Goal: Communication & Community: Answer question/provide support

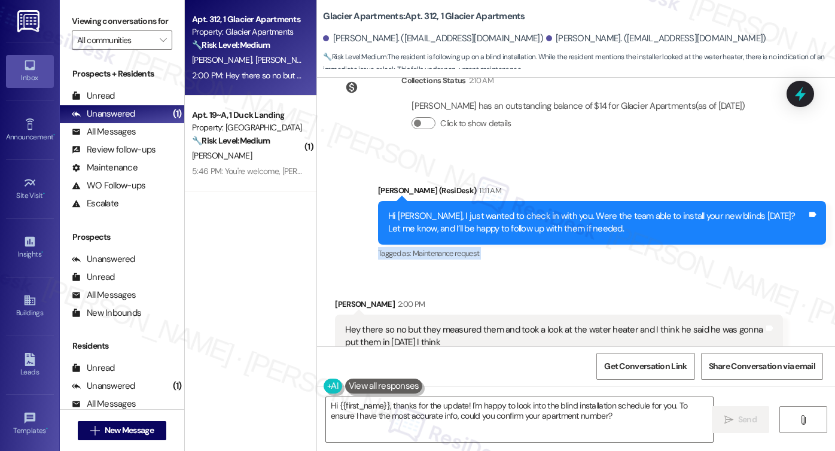
scroll to position [5864, 0]
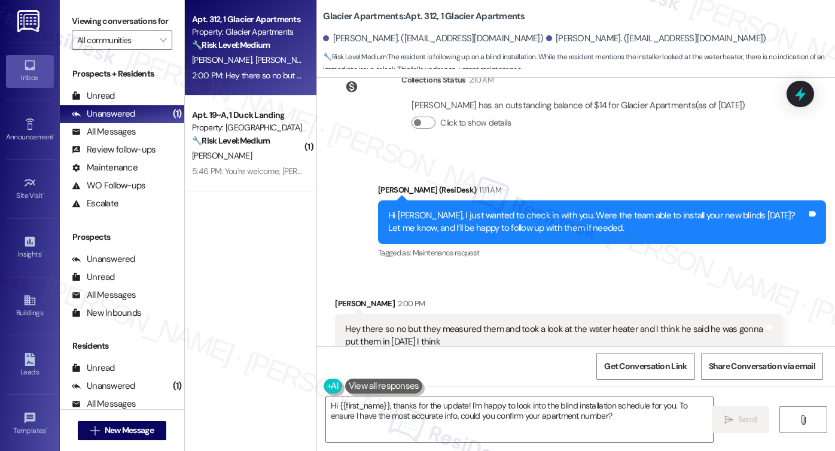
click at [450, 323] on div "Hey there so no but they measured them and took a look at the water heater and …" at bounding box center [554, 336] width 419 height 26
click at [450, 209] on div "Hi [PERSON_NAME], I just wanted to check in with you. Were the team able to ins…" at bounding box center [597, 222] width 419 height 26
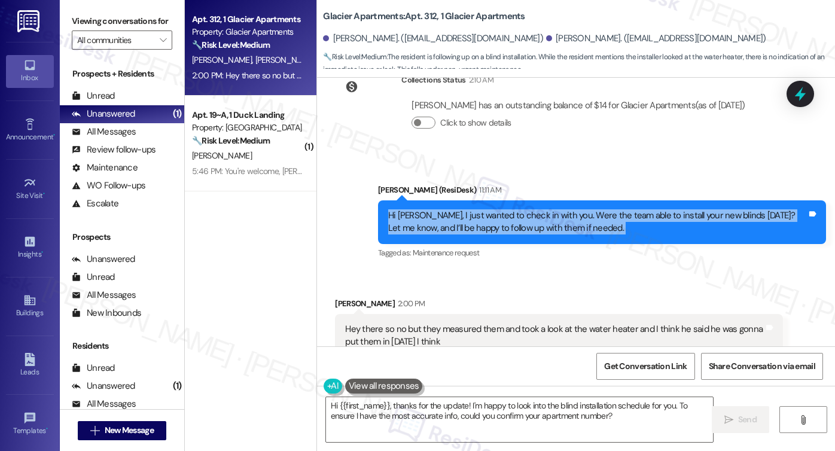
click at [450, 209] on div "Hi [PERSON_NAME], I just wanted to check in with you. Were the team able to ins…" at bounding box center [597, 222] width 419 height 26
copy div "Hi [PERSON_NAME], I just wanted to check in with you. Were the team able to ins…"
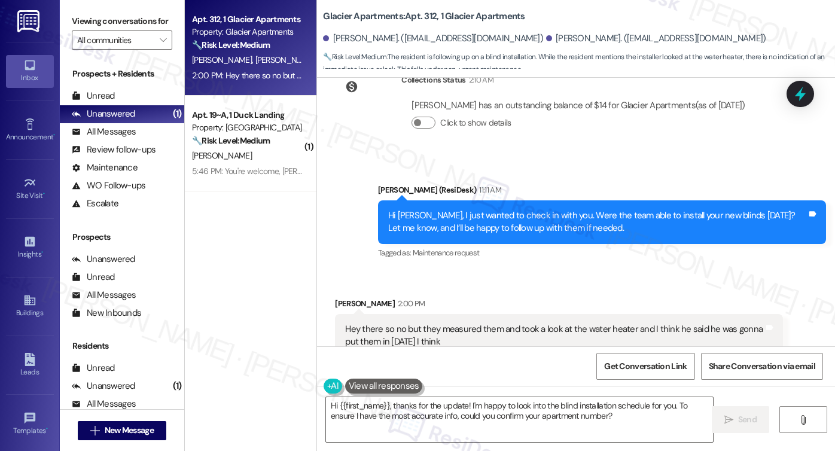
click at [94, 20] on label "Viewing conversations for" at bounding box center [122, 21] width 101 height 19
click at [485, 323] on div "Hey there so no but they measured them and took a look at the water heater and …" at bounding box center [554, 336] width 419 height 26
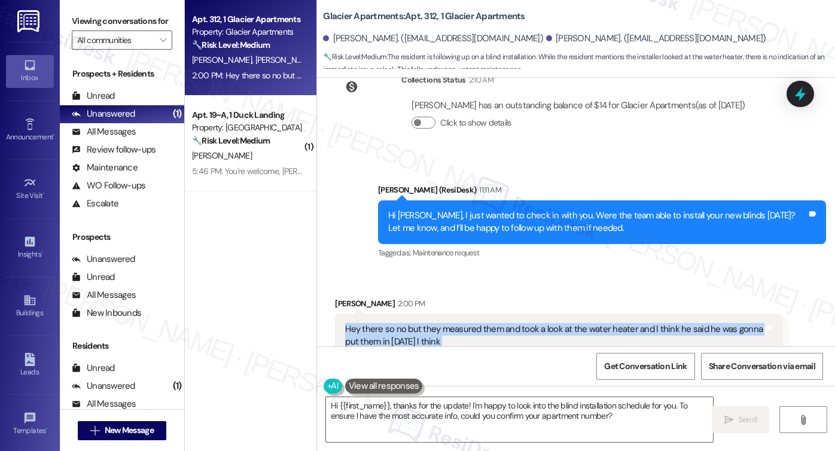
click at [485, 323] on div "Hey there so no but they measured them and took a look at the water heater and …" at bounding box center [554, 336] width 419 height 26
copy div "Hey there so no but they measured them and took a look at the water heater and …"
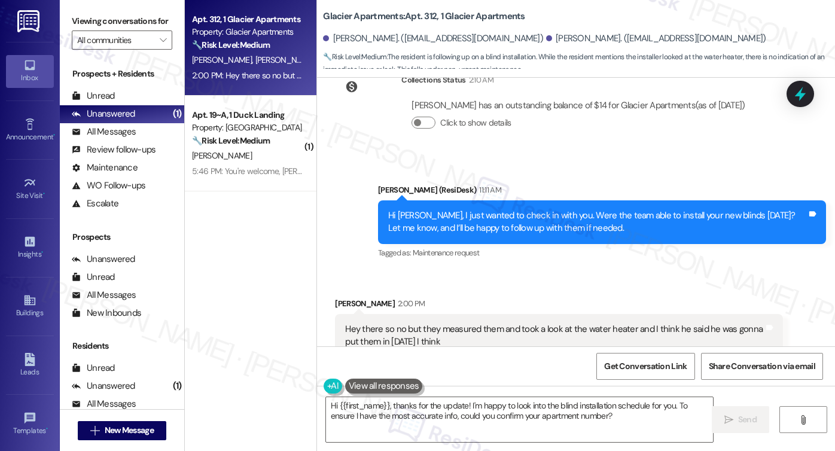
drag, startPoint x: 824, startPoint y: 258, endPoint x: 99, endPoint y: 28, distance: 760.0
click at [99, 28] on label "Viewing conversations for" at bounding box center [122, 21] width 101 height 19
click at [422, 361] on span "High risk ," at bounding box center [436, 366] width 28 height 10
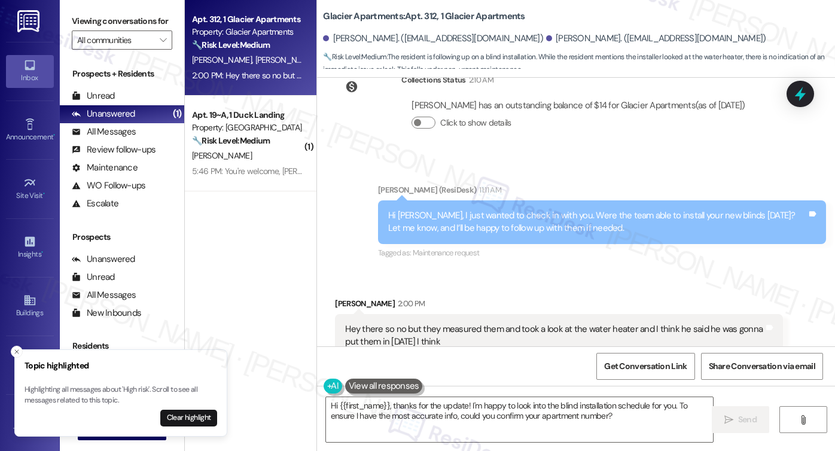
click at [420, 323] on div "Hey there so no but they measured them and took a look at the water heater and …" at bounding box center [554, 336] width 419 height 26
click at [419, 323] on div "Hey there so no but they measured them and took a look at the water heater and …" at bounding box center [554, 336] width 419 height 26
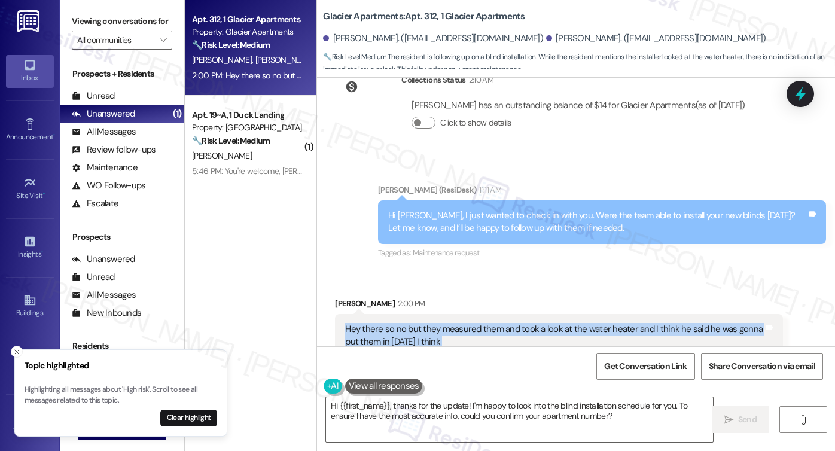
click at [419, 323] on div "Hey there so no but they measured them and took a look at the water heater and …" at bounding box center [554, 336] width 419 height 26
click at [194, 418] on button "Clear highlight" at bounding box center [188, 418] width 57 height 17
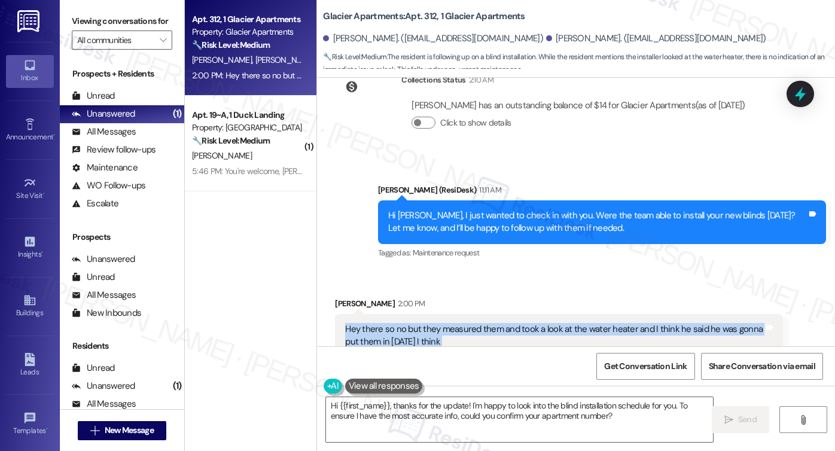
click at [448, 314] on div "Hey there so no but they measured them and took a look at the water heater and …" at bounding box center [559, 336] width 448 height 44
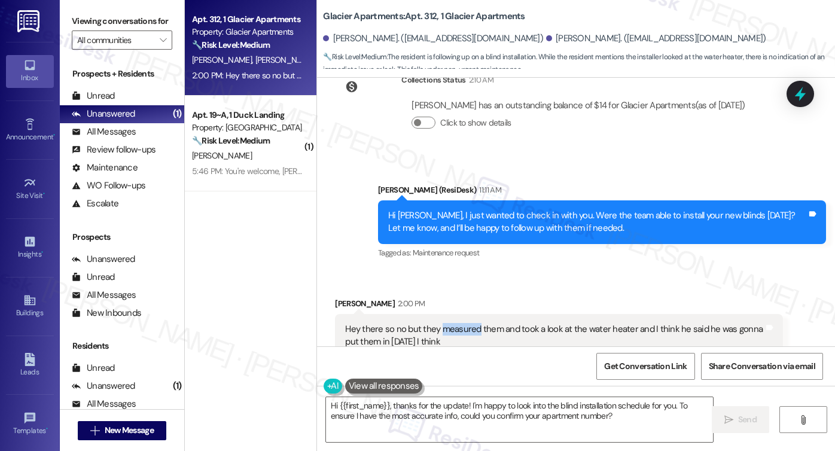
click at [447, 314] on div "Hey there so no but they measured them and took a look at the water heater and …" at bounding box center [559, 336] width 448 height 44
click at [444, 323] on div "Hey there so no but they measured them and took a look at the water heater and …" at bounding box center [554, 336] width 419 height 26
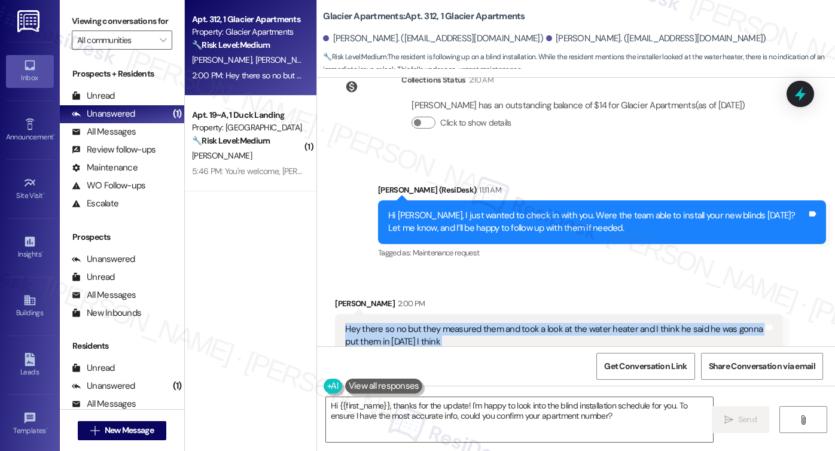
click at [444, 323] on div "Hey there so no but they measured them and took a look at the water heater and …" at bounding box center [554, 336] width 419 height 26
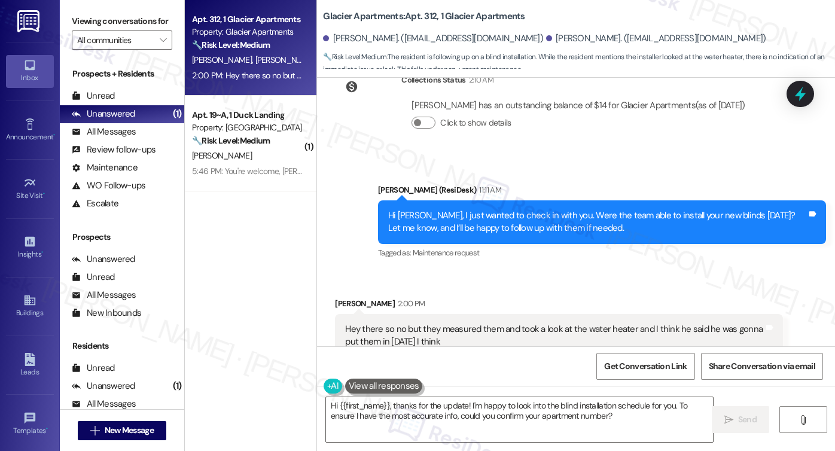
drag, startPoint x: 107, startPoint y: 25, endPoint x: 115, endPoint y: 29, distance: 8.8
click at [107, 25] on label "Viewing conversations for" at bounding box center [122, 21] width 101 height 19
click at [495, 409] on textarea "Hi {{first_name}}, thanks for the update! I'm happy to look into the blind inst…" at bounding box center [519, 419] width 387 height 45
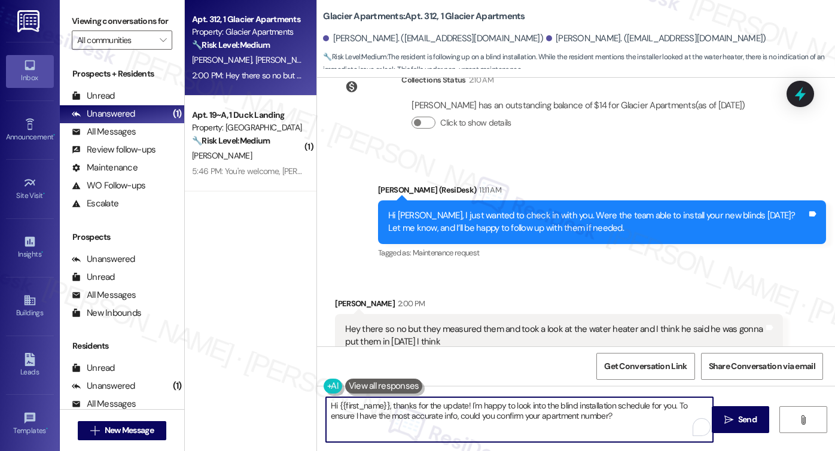
click at [498, 402] on textarea "Hi {{first_name}}, thanks for the update! I'm happy to look into the blind inst…" at bounding box center [519, 419] width 387 height 45
paste textarea "Thanks for the update, [PERSON_NAME]! I appreciate you letting me know they wer…"
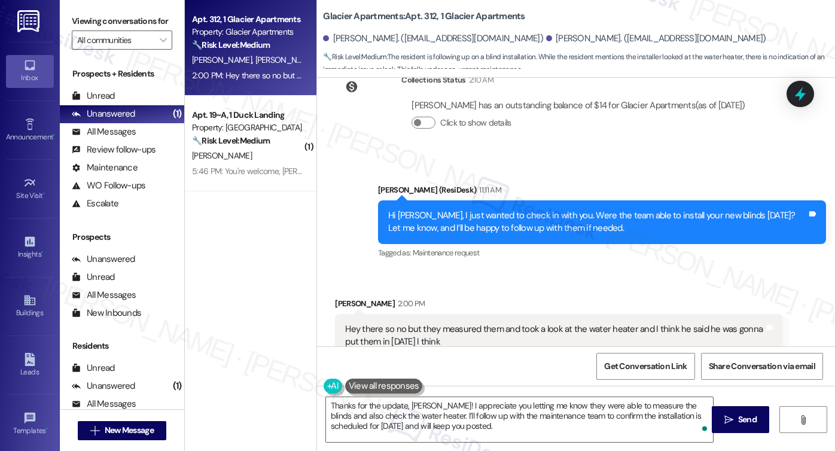
click at [352, 297] on div "[PERSON_NAME] 2:00 PM" at bounding box center [559, 305] width 448 height 17
copy div "[PERSON_NAME]"
click at [430, 400] on textarea "Thanks for the update, [PERSON_NAME]! I appreciate you letting me know they wer…" at bounding box center [519, 419] width 387 height 45
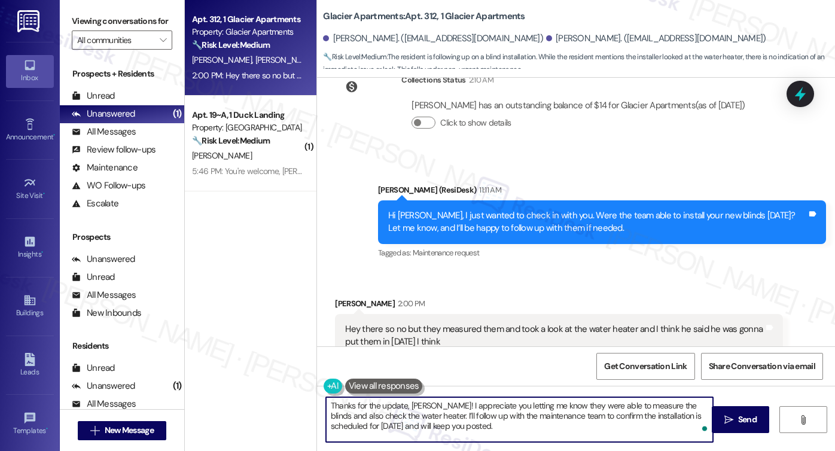
click at [430, 400] on textarea "Thanks for the update, [PERSON_NAME]! I appreciate you letting me know they wer…" at bounding box center [519, 419] width 387 height 45
paste textarea "[PERSON_NAME]"
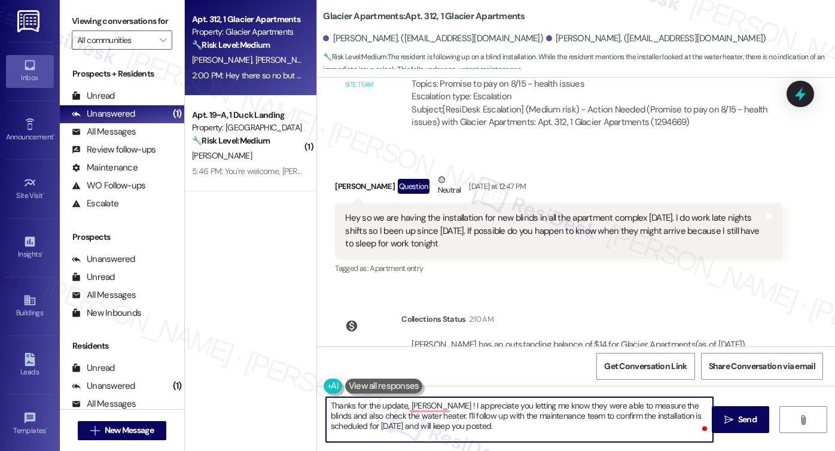
click at [428, 212] on div "Hey so we are having the installation for new blinds in all the apartment compl…" at bounding box center [554, 231] width 419 height 38
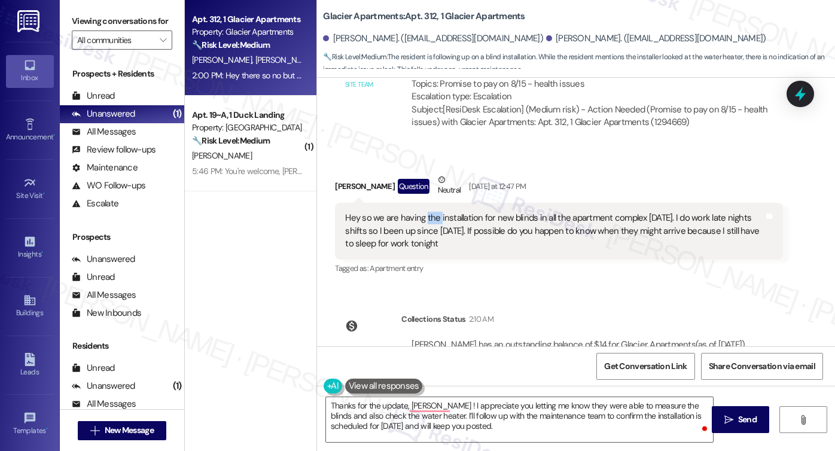
click at [428, 212] on div "Hey so we are having the installation for new blinds in all the apartment compl…" at bounding box center [554, 231] width 419 height 38
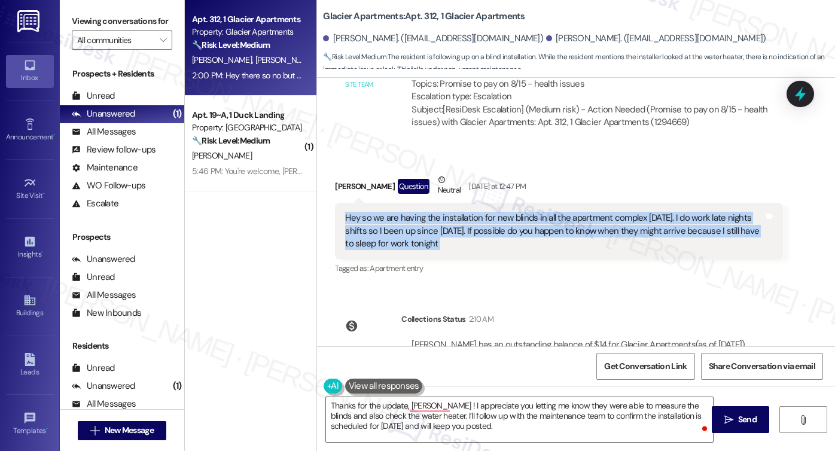
click at [428, 212] on div "Hey so we are having the installation for new blinds in all the apartment compl…" at bounding box center [554, 231] width 419 height 38
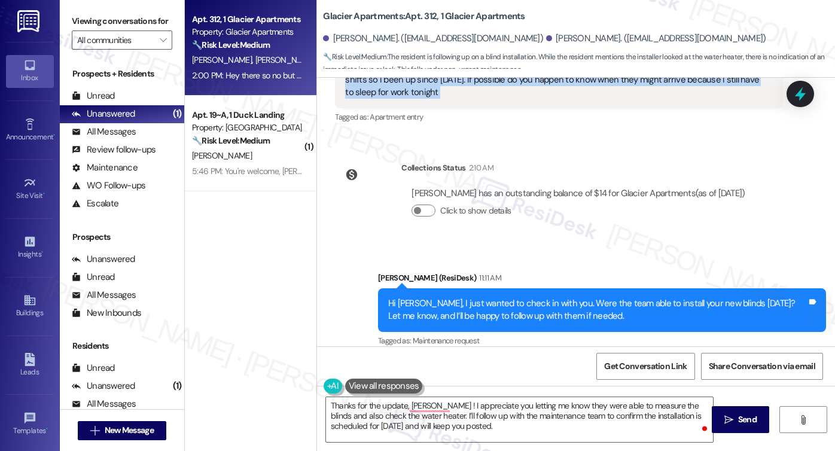
scroll to position [5864, 0]
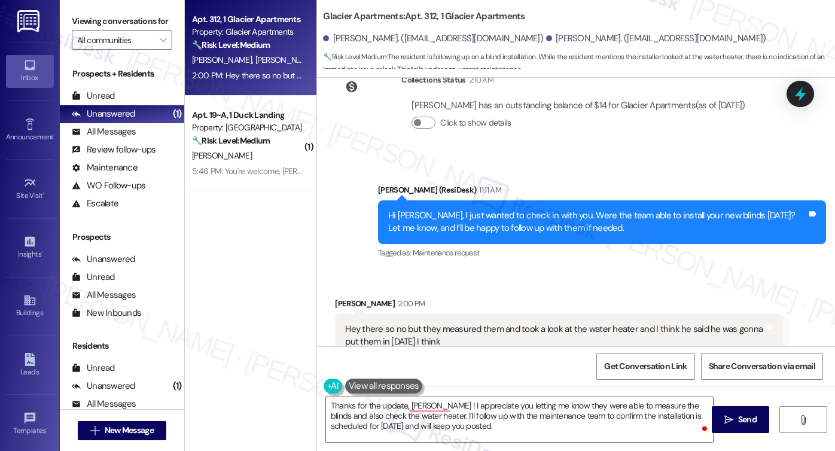
click at [402, 323] on div "Hey there so no but they measured them and took a look at the water heater and …" at bounding box center [554, 336] width 419 height 26
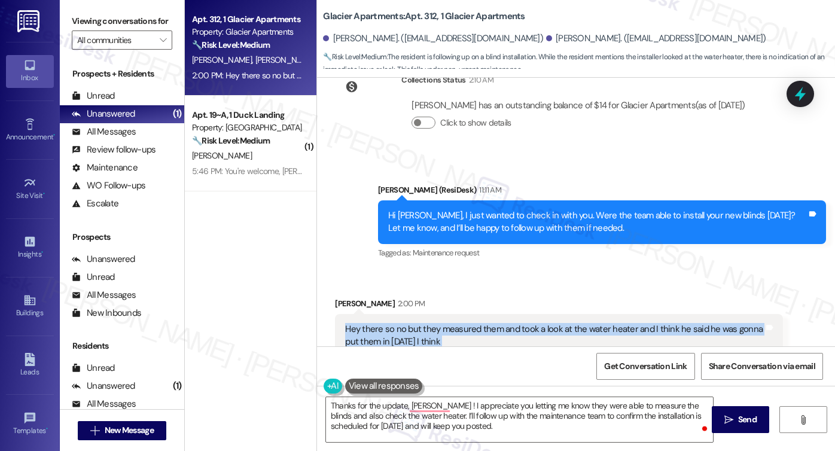
click at [402, 323] on div "Hey there so no but they measured them and took a look at the water heater and …" at bounding box center [554, 336] width 419 height 26
click at [436, 323] on div "Hey there so no but they measured them and took a look at the water heater and …" at bounding box center [554, 336] width 419 height 26
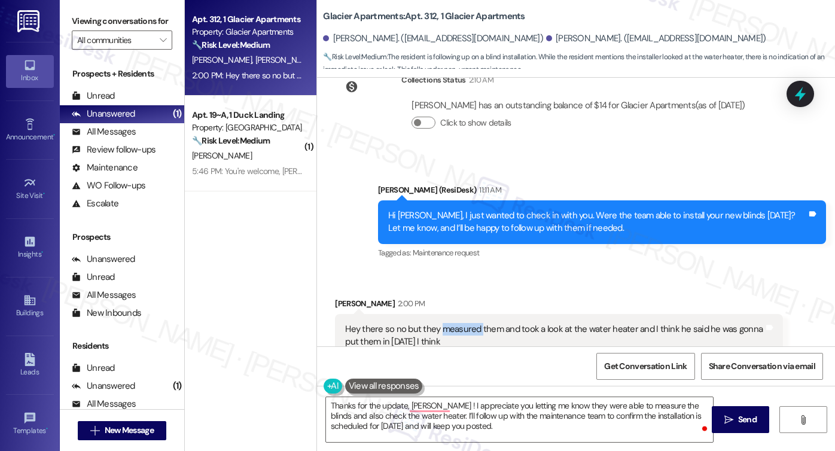
click at [436, 323] on div "Hey there so no but they measured them and took a look at the water heater and …" at bounding box center [554, 336] width 419 height 26
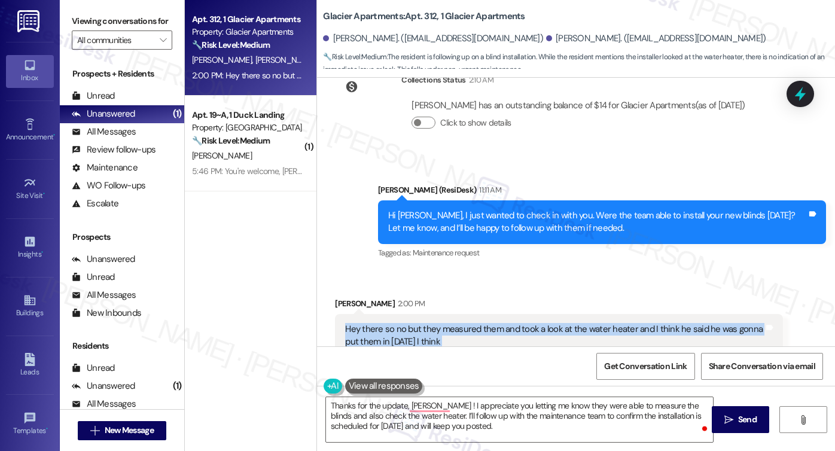
click at [436, 323] on div "Hey there so no but they measured them and took a look at the water heater and …" at bounding box center [554, 336] width 419 height 26
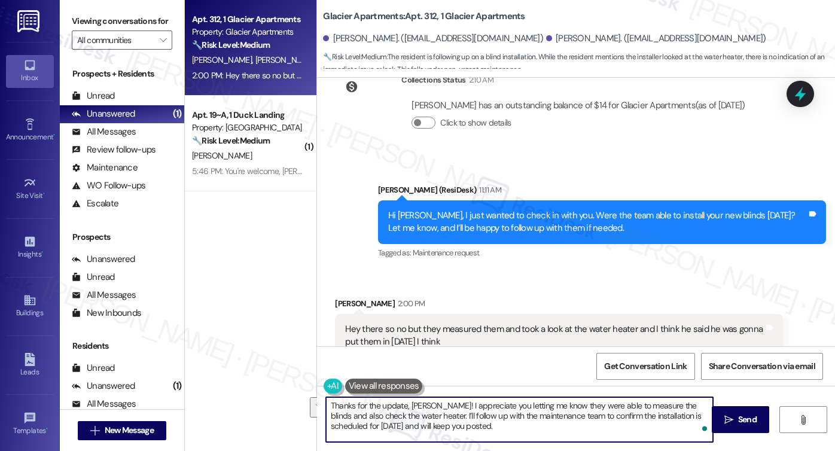
drag, startPoint x: 462, startPoint y: 422, endPoint x: 425, endPoint y: 412, distance: 38.5
click at [425, 412] on textarea "Thanks for the update, [PERSON_NAME]! I appreciate you letting me know they wer…" at bounding box center [519, 419] width 387 height 45
click at [654, 416] on textarea "Thanks for the update, [PERSON_NAME]! I appreciate you letting me know they wer…" at bounding box center [519, 419] width 387 height 45
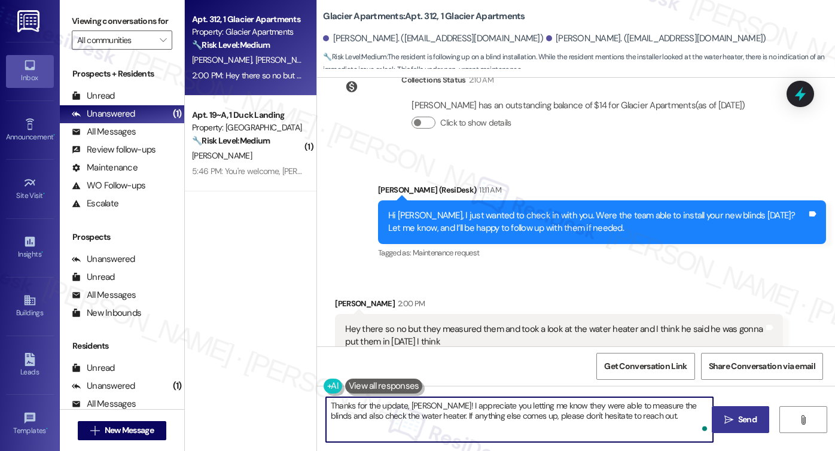
type textarea "Thanks for the update, [PERSON_NAME]! I appreciate you letting me know they wer…"
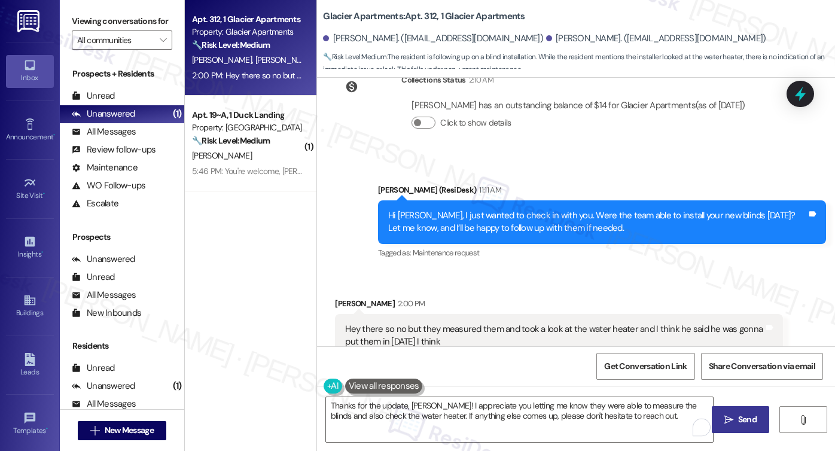
click at [756, 415] on span "Send" at bounding box center [747, 419] width 19 height 13
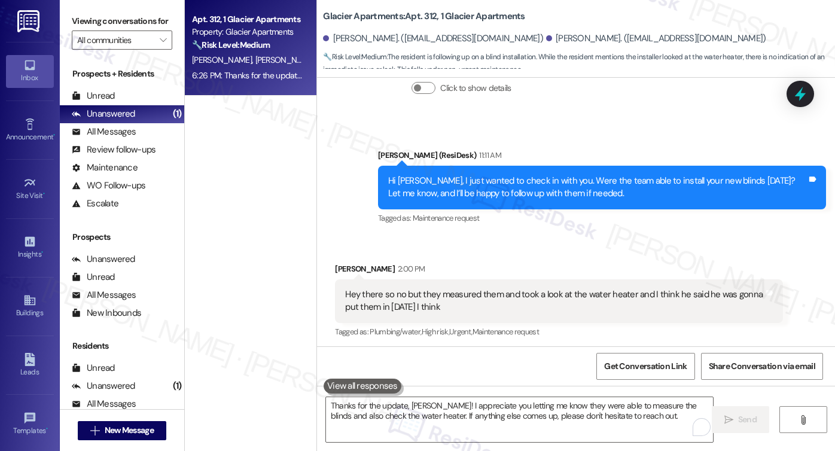
scroll to position [5960, 0]
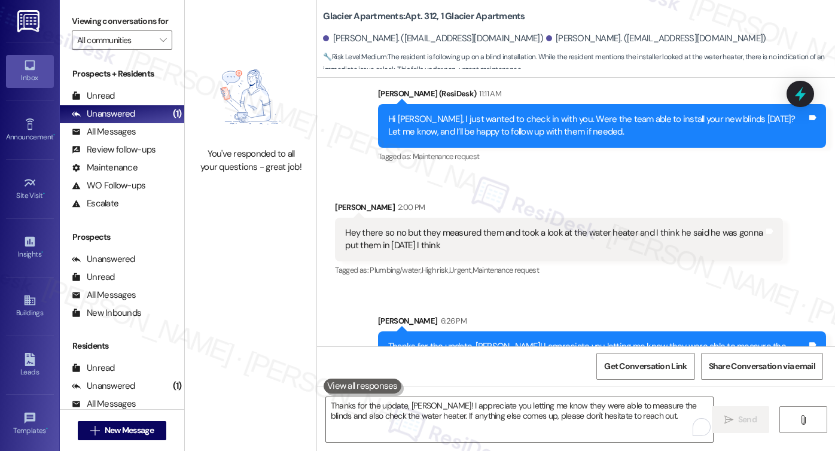
click at [382, 227] on div "Hey there so no but they measured them and took a look at the water heater and …" at bounding box center [554, 240] width 419 height 26
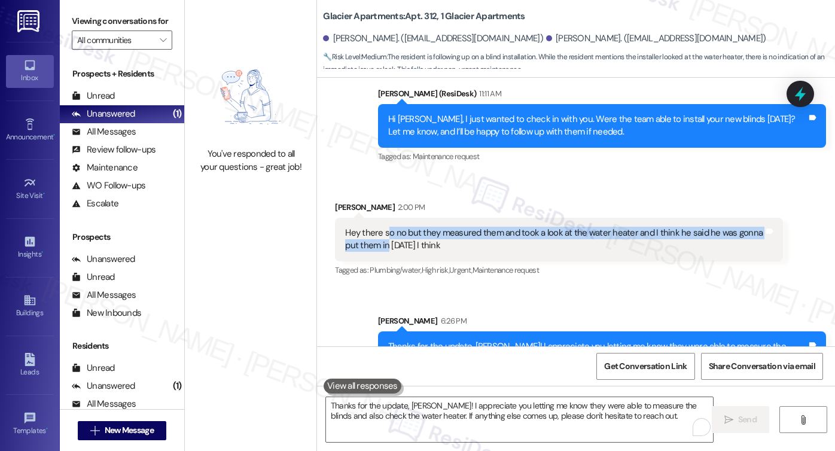
click at [382, 227] on div "Hey there so no but they measured them and took a look at the water heater and …" at bounding box center [554, 240] width 419 height 26
